Goal: Find contact information: Find specific fact

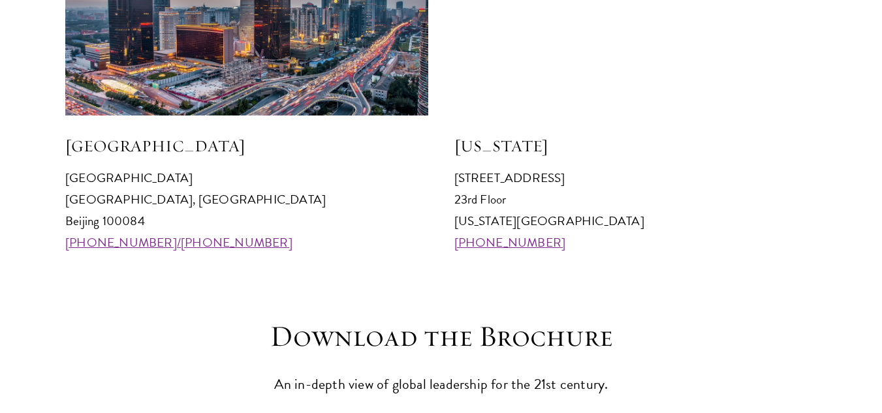
scroll to position [1376, 0]
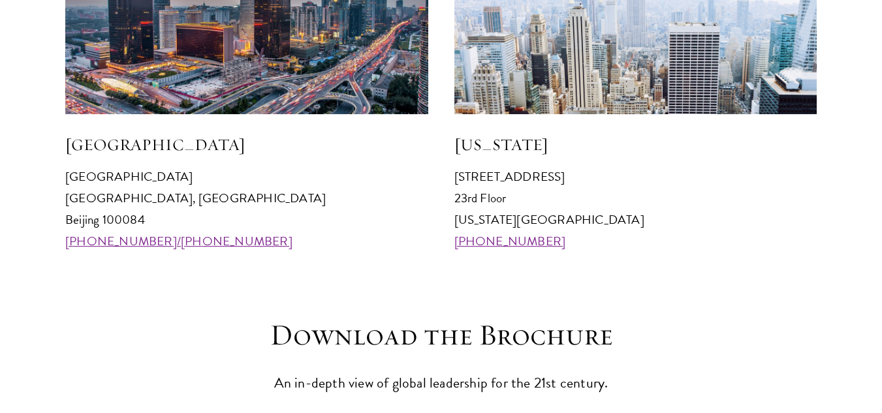
click at [133, 217] on p "[GEOGRAPHIC_DATA] [GEOGRAPHIC_DATA] 100084 [PHONE_NUMBER]/[PHONE_NUMBER]" at bounding box center [246, 209] width 363 height 86
click at [133, 217] on p "Schwarzman College Tsinghua University, Haidian District Beijing 100084 +86 10 …" at bounding box center [246, 209] width 363 height 86
copy p "100084"
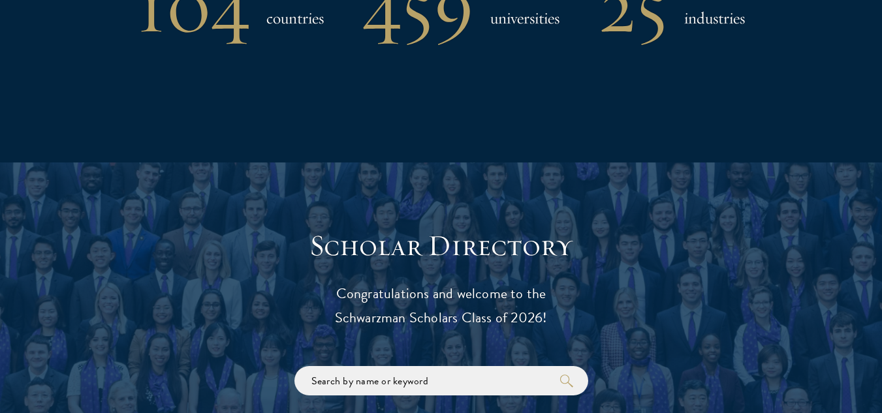
scroll to position [1208, 0]
click at [394, 372] on input "search" at bounding box center [442, 380] width 294 height 29
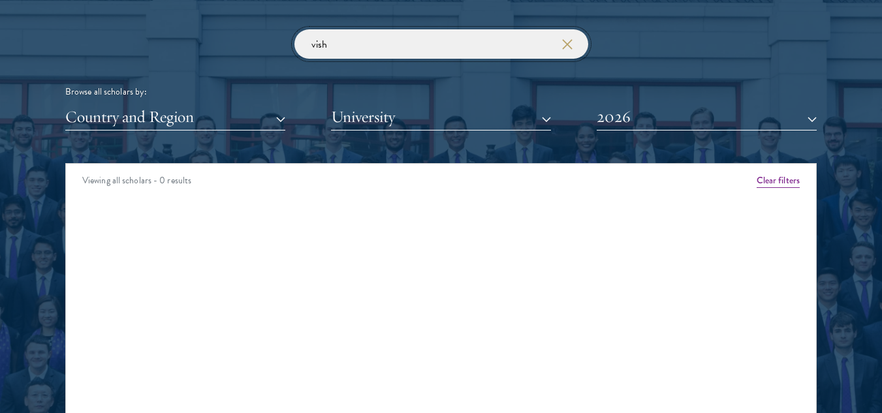
type input "vish"
click at [658, 101] on div "vish Browse all scholars by: Country and Region All Countries and Regions [GEOG…" at bounding box center [441, 79] width 752 height 101
click at [641, 121] on button "2026" at bounding box center [707, 117] width 220 height 27
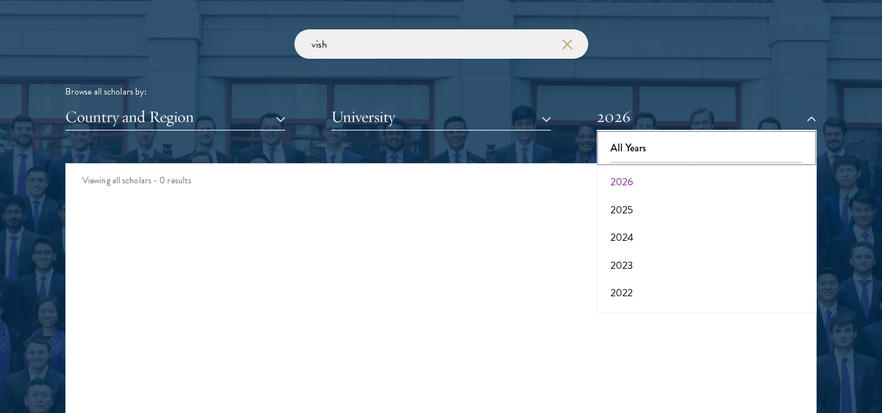
click at [633, 150] on button "All Years" at bounding box center [707, 148] width 212 height 27
